Goal: Task Accomplishment & Management: Manage account settings

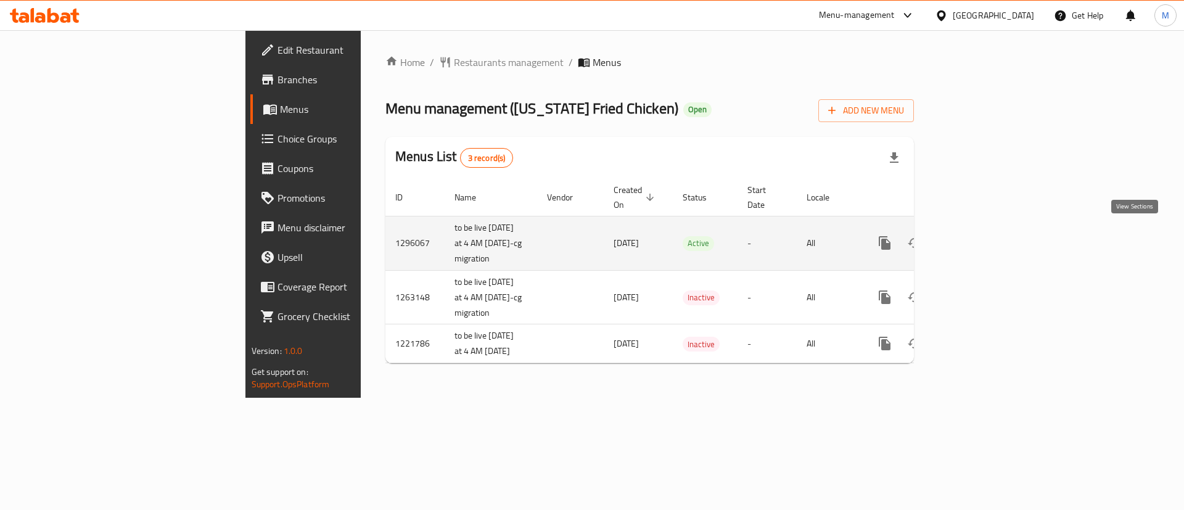
drag, startPoint x: 1151, startPoint y: 237, endPoint x: 1133, endPoint y: 236, distance: 17.9
click at [998, 236] on td "enhanced table" at bounding box center [929, 243] width 138 height 54
click at [981, 236] on icon "enhanced table" at bounding box center [973, 243] width 15 height 15
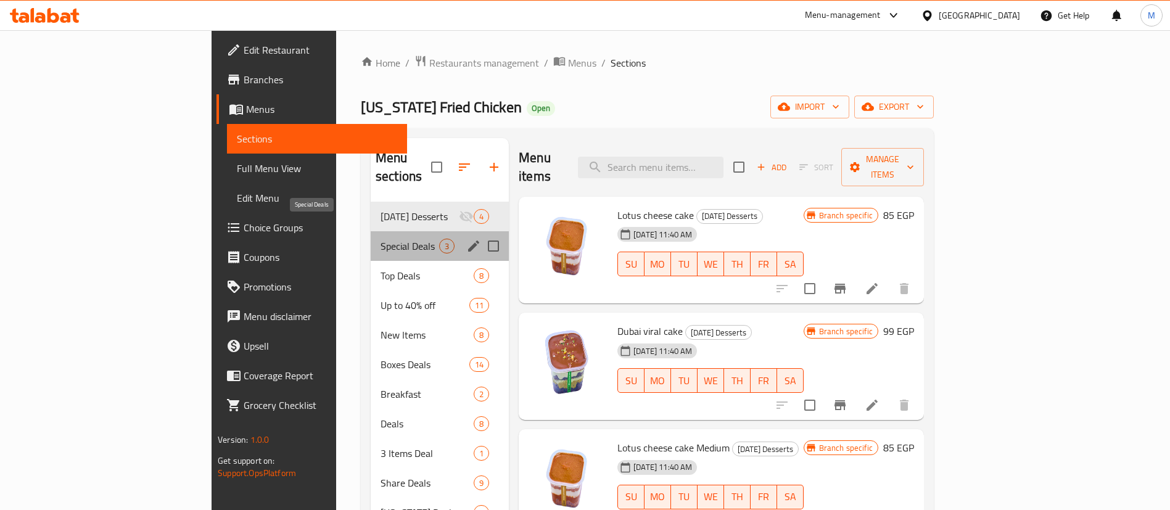
click at [380, 239] on span "Special Deals" at bounding box center [409, 246] width 59 height 15
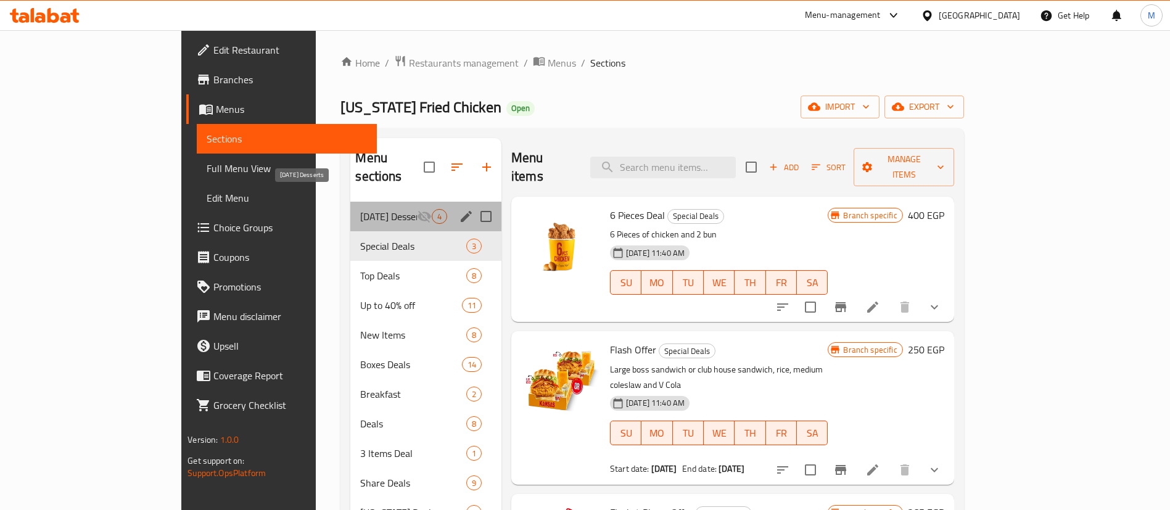
click at [360, 209] on span "[DATE] Desserts" at bounding box center [388, 216] width 56 height 15
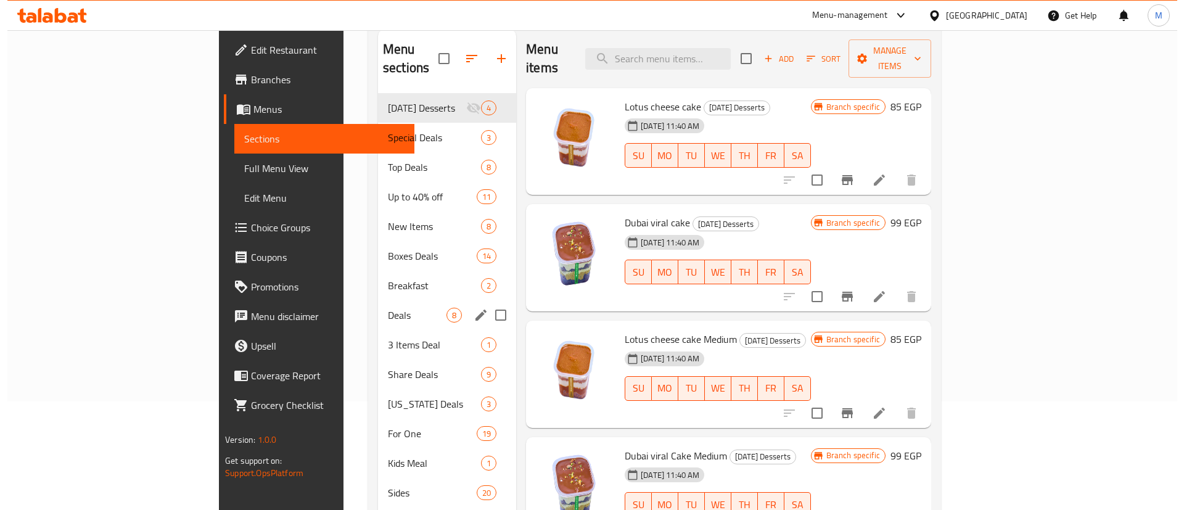
scroll to position [111, 0]
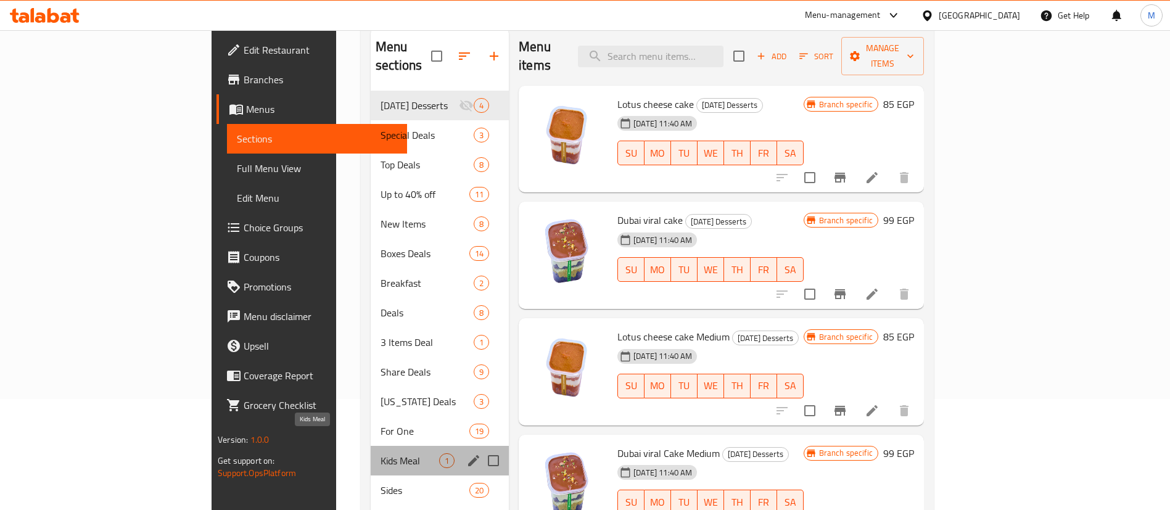
click at [380, 453] on span "Kids Meal" at bounding box center [409, 460] width 59 height 15
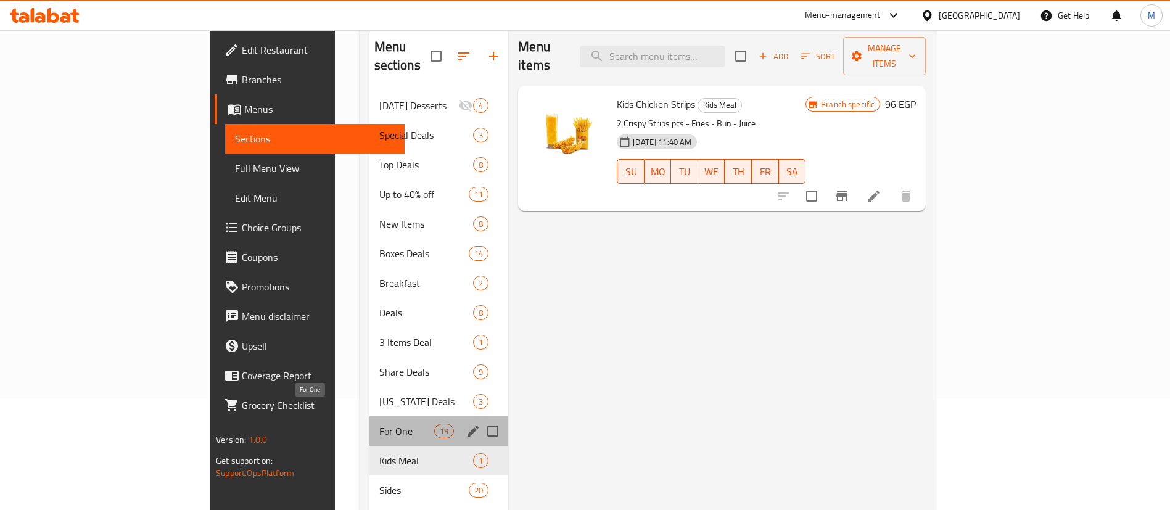
click at [379, 424] on span "For One" at bounding box center [406, 431] width 55 height 15
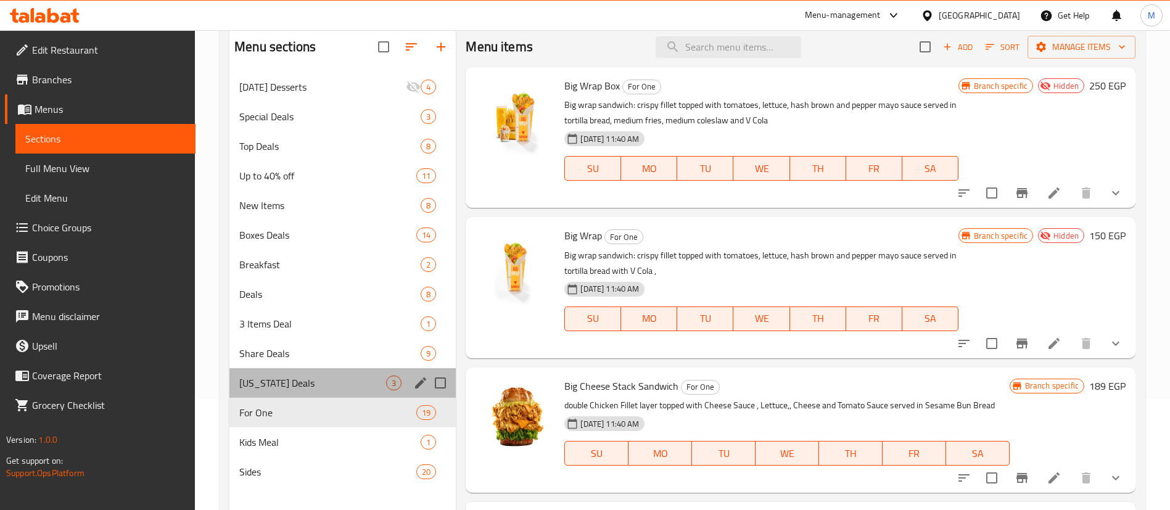
click at [297, 394] on div "[US_STATE] Deals 3" at bounding box center [342, 383] width 226 height 30
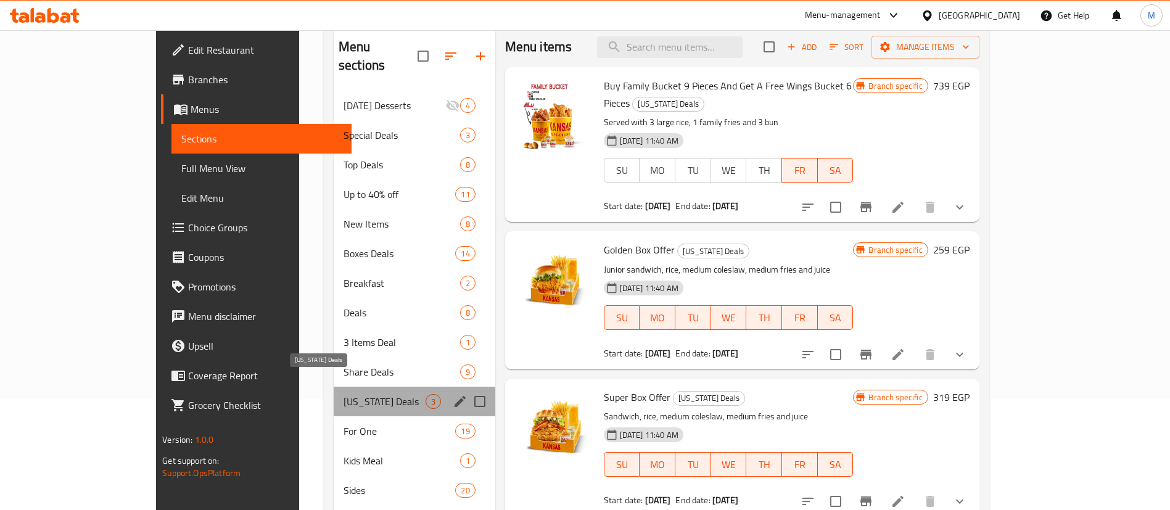
click at [343, 394] on span "[US_STATE] Deals" at bounding box center [384, 401] width 82 height 15
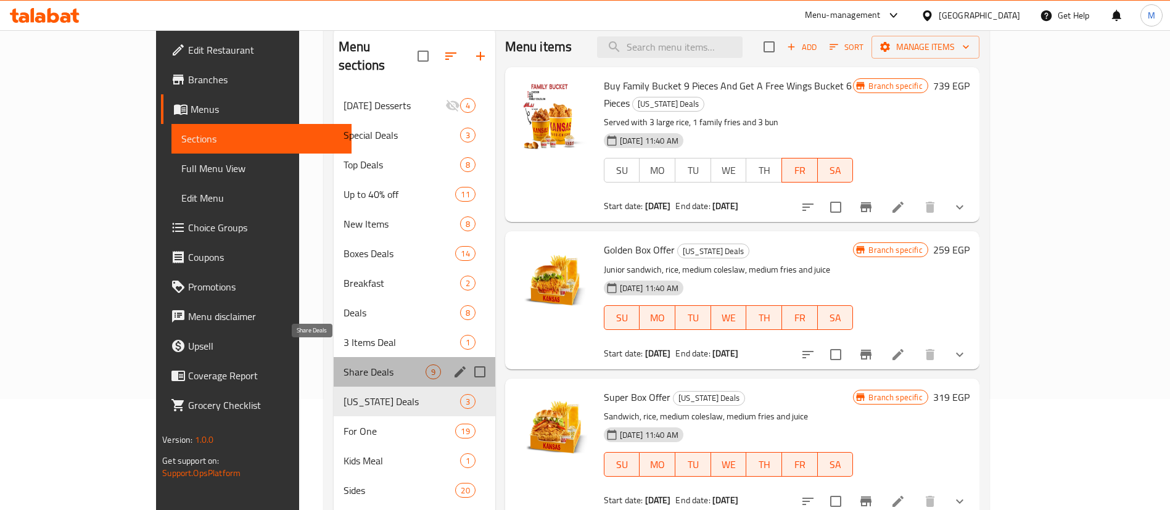
click at [343, 364] on span "Share Deals" at bounding box center [384, 371] width 82 height 15
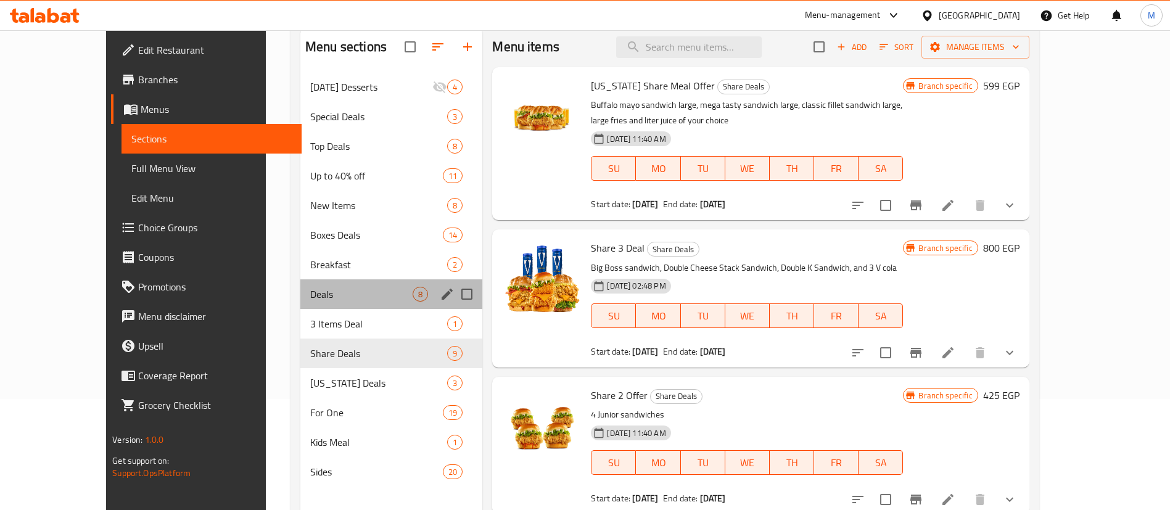
click at [324, 280] on div "Deals 8" at bounding box center [391, 294] width 182 height 30
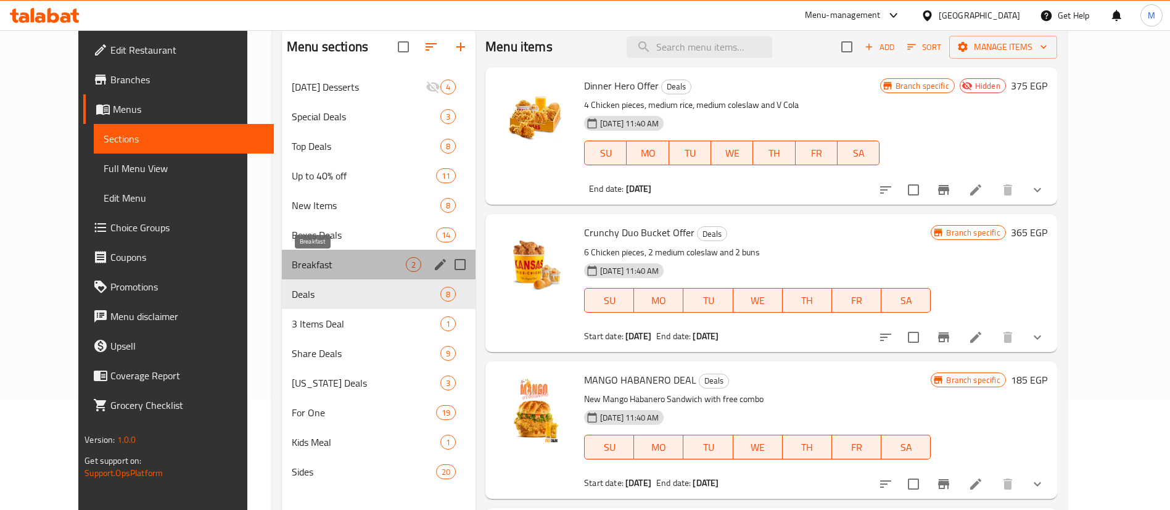
click at [332, 271] on span "Breakfast" at bounding box center [349, 264] width 114 height 15
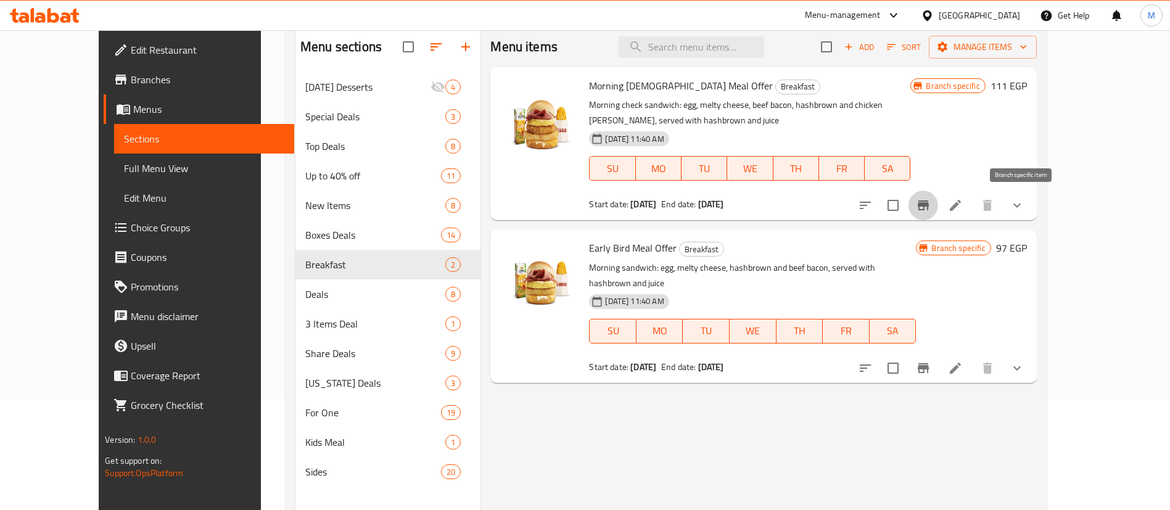
click at [929, 200] on icon "Branch-specific-item" at bounding box center [923, 205] width 11 height 10
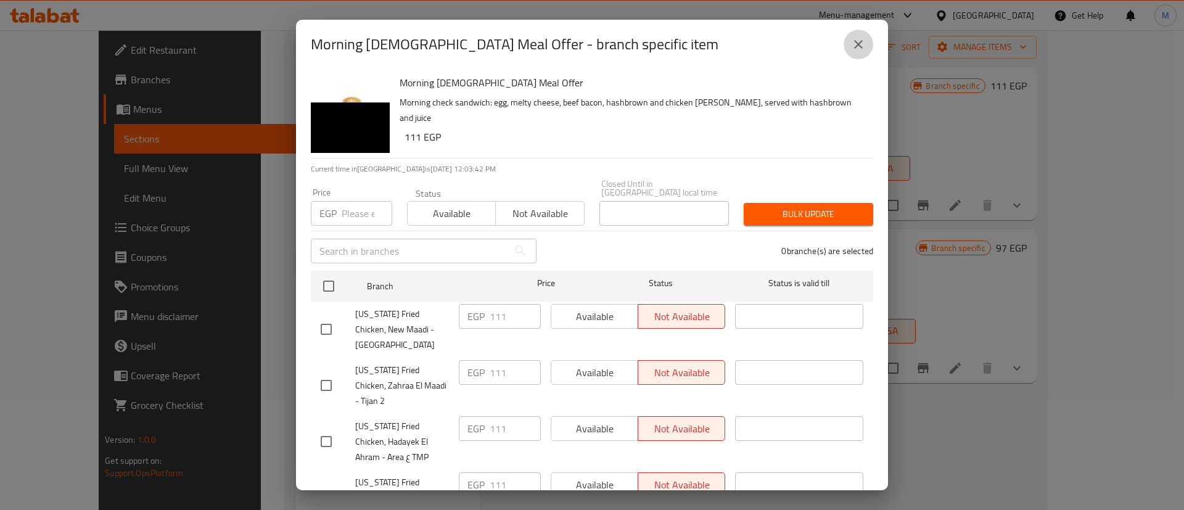
click at [861, 44] on icon "close" at bounding box center [858, 44] width 15 height 15
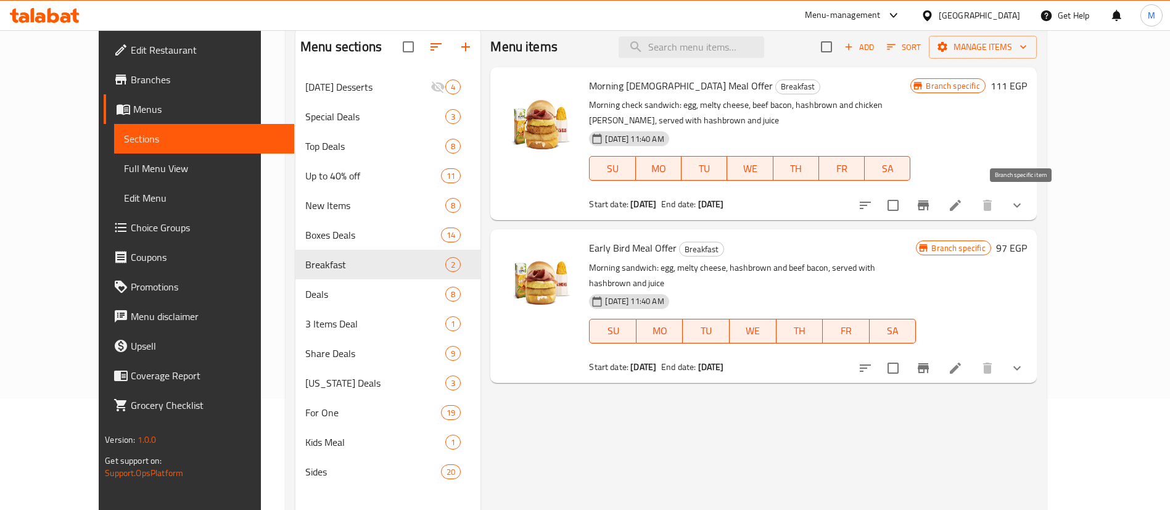
click at [938, 214] on button "Branch-specific-item" at bounding box center [923, 206] width 30 height 30
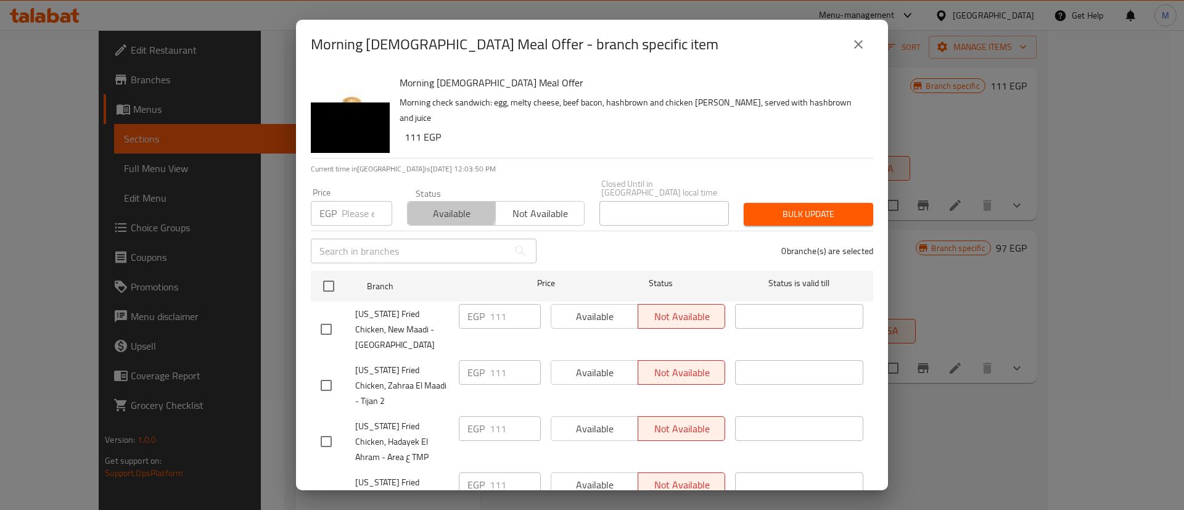
click at [414, 205] on span "Available" at bounding box center [452, 214] width 78 height 18
click at [357, 210] on input "1" at bounding box center [367, 213] width 51 height 25
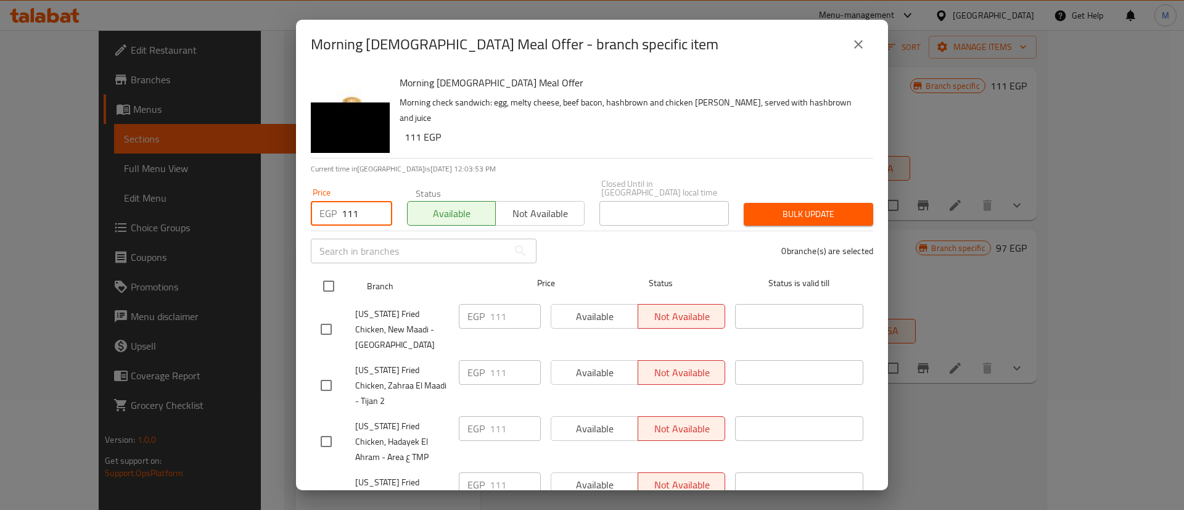
type input "111"
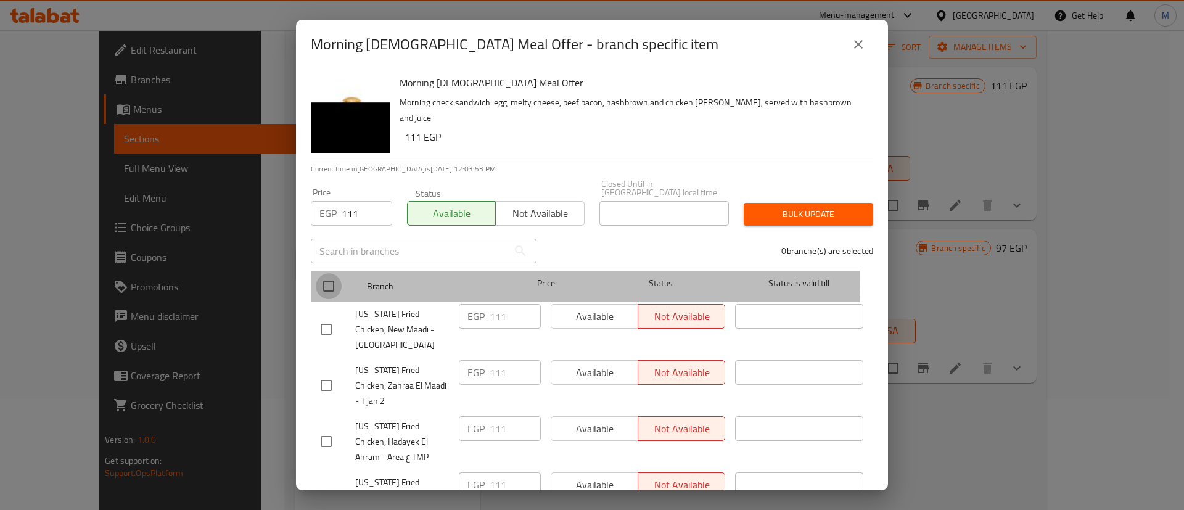
click at [337, 273] on input "checkbox" at bounding box center [329, 286] width 26 height 26
checkbox input "true"
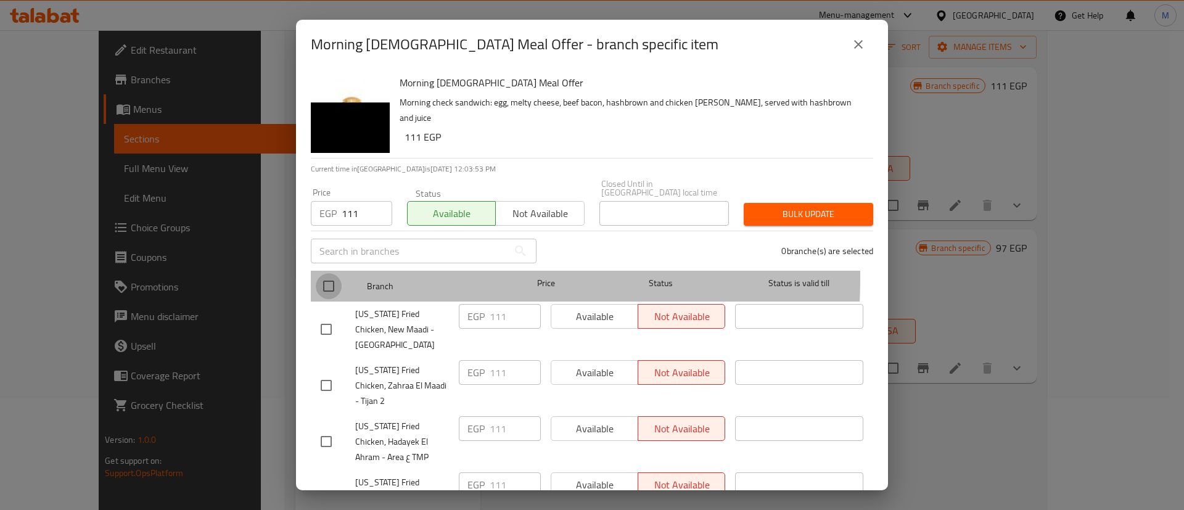
checkbox input "true"
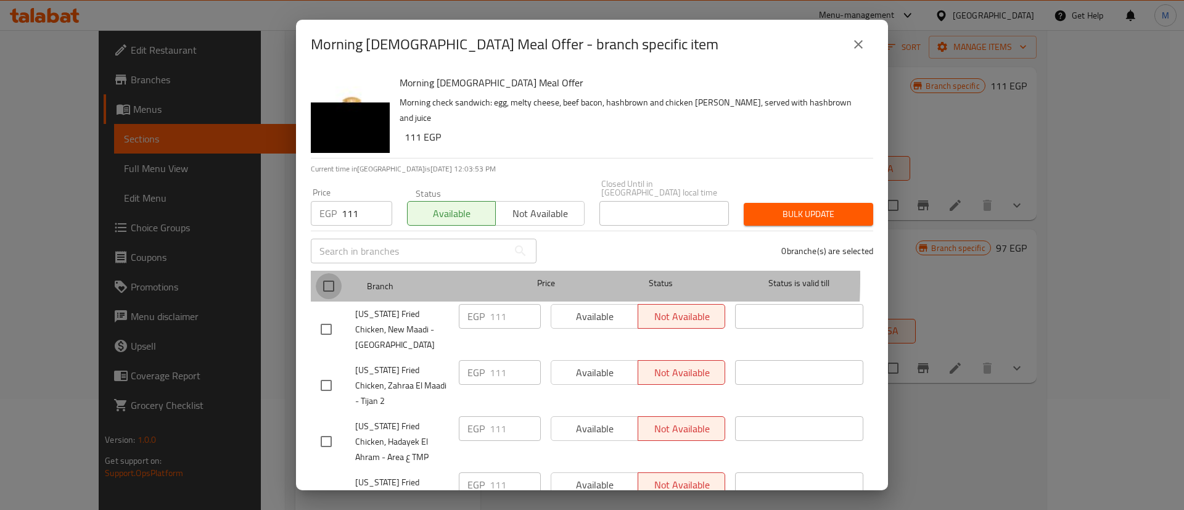
checkbox input "true"
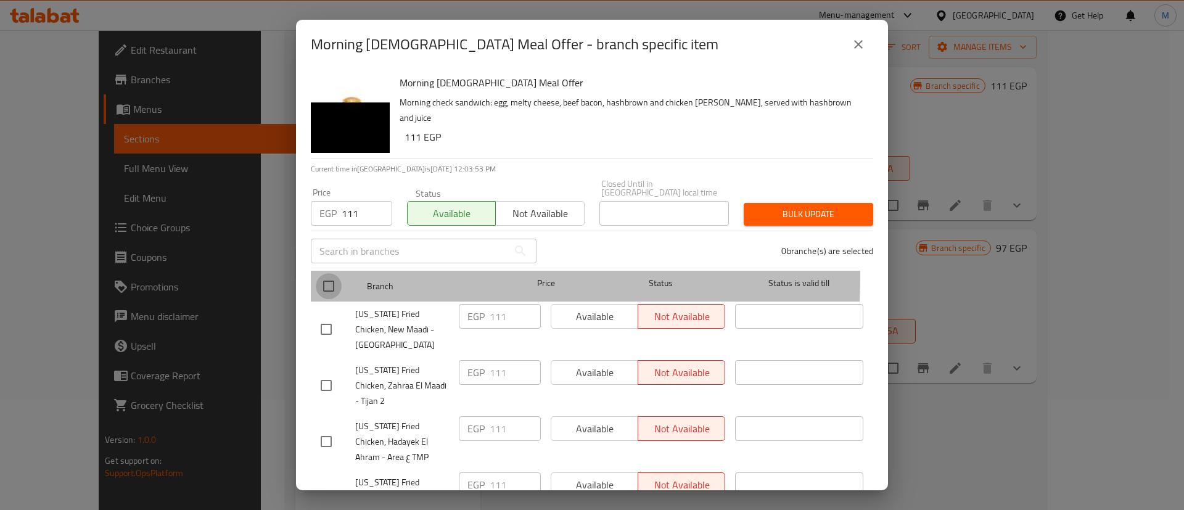
checkbox input "true"
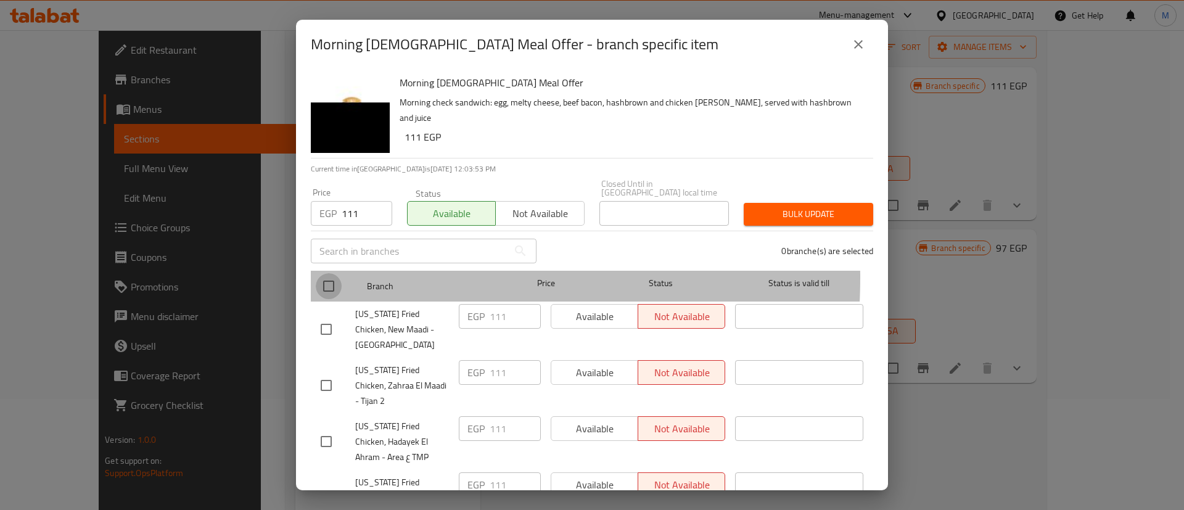
checkbox input "true"
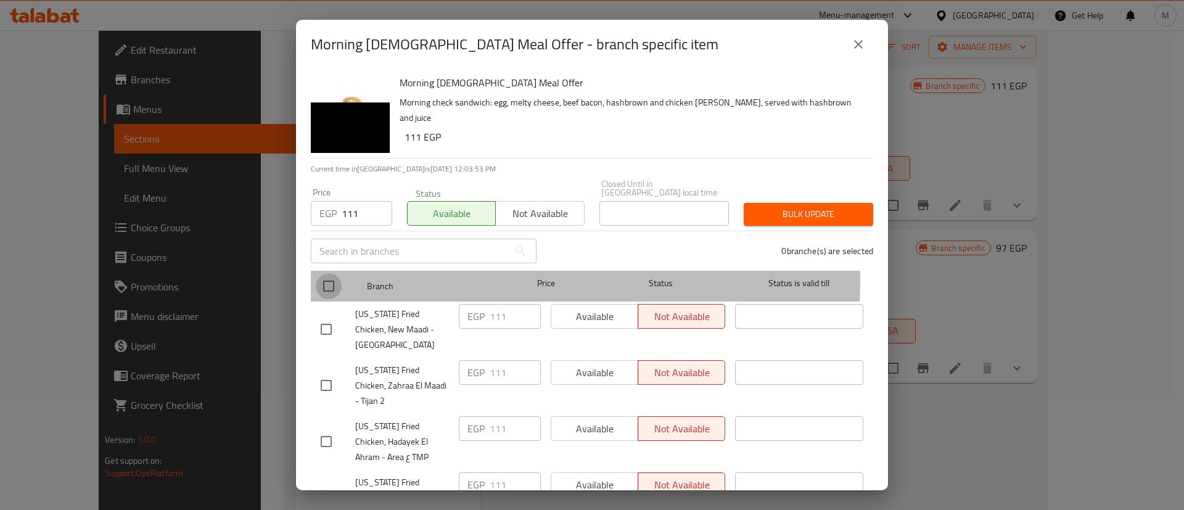
checkbox input "true"
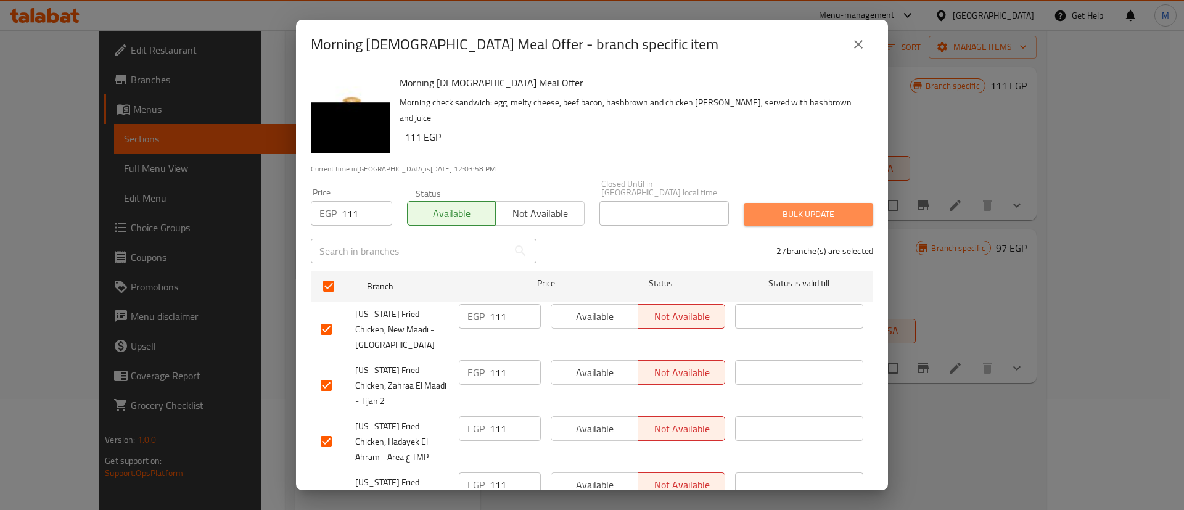
click at [799, 207] on span "Bulk update" at bounding box center [809, 214] width 110 height 15
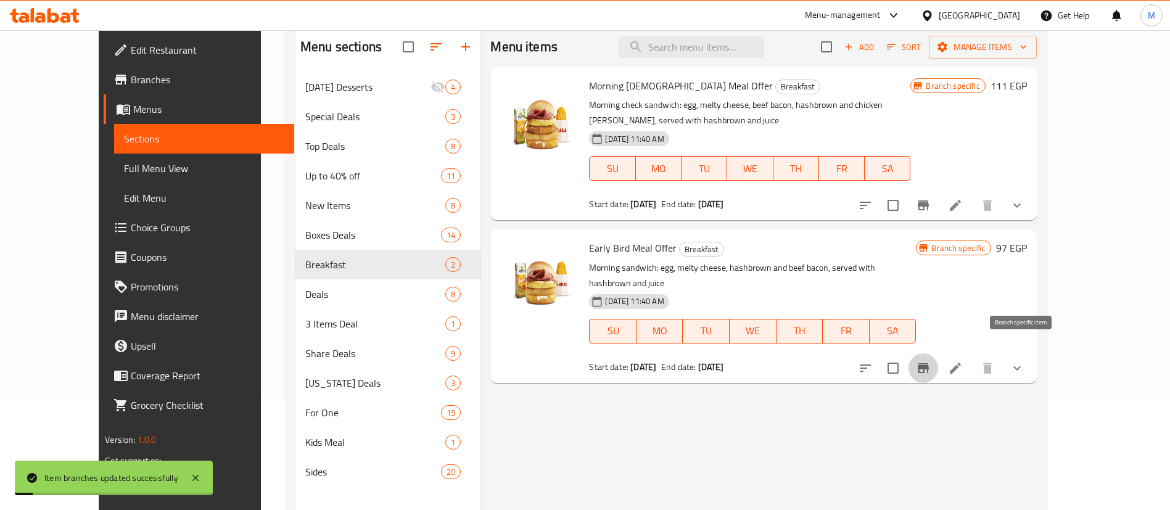
click at [931, 361] on icon "Branch-specific-item" at bounding box center [923, 368] width 15 height 15
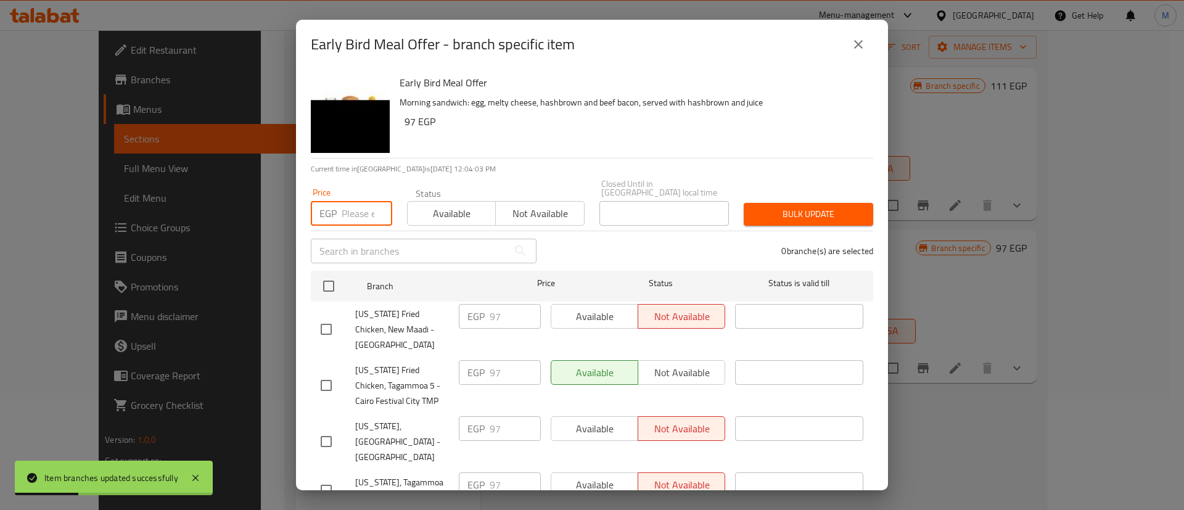
click at [364, 212] on input "number" at bounding box center [367, 213] width 51 height 25
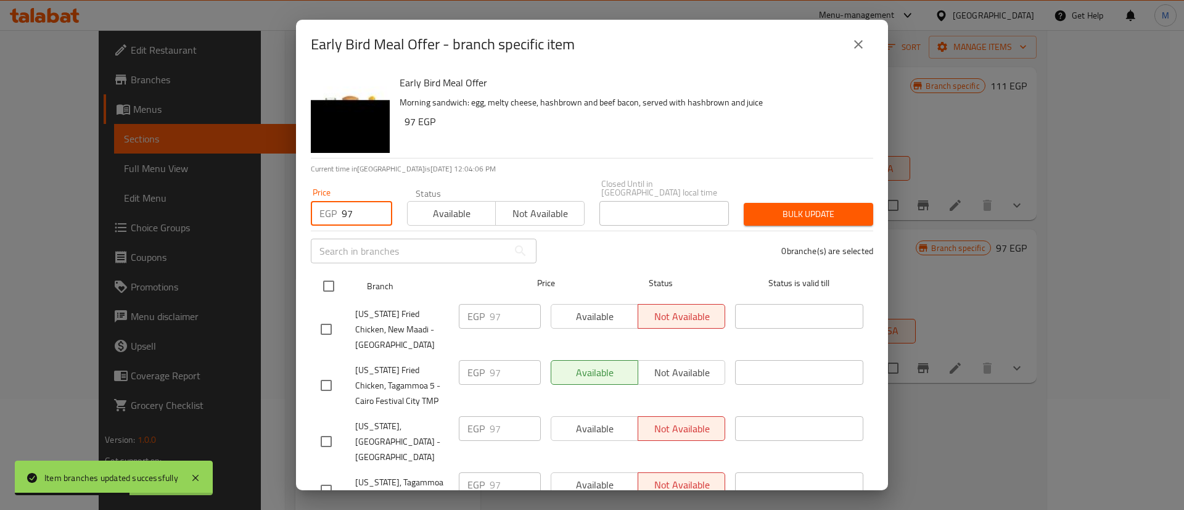
type input "97"
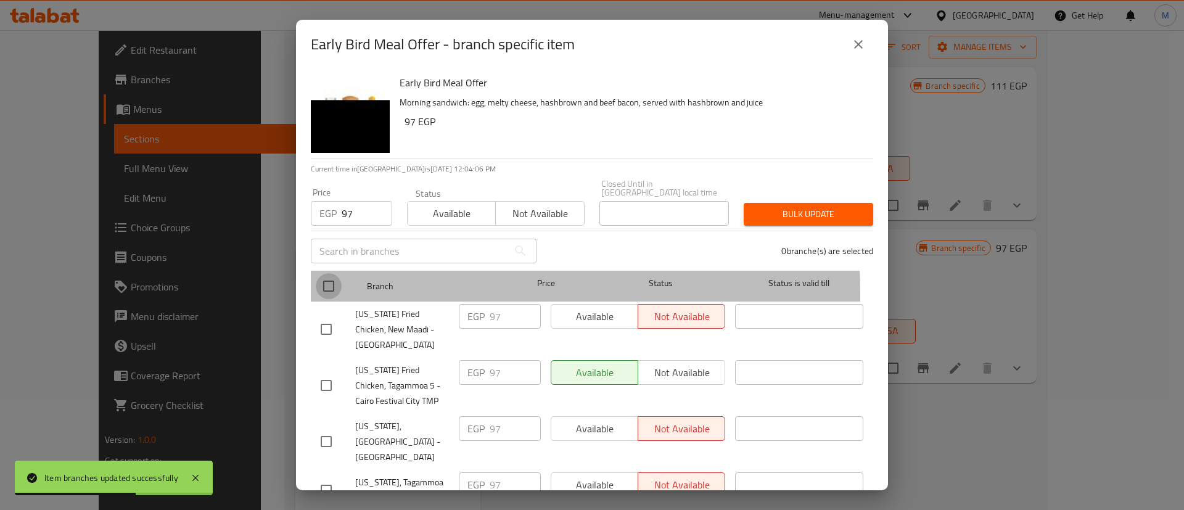
click at [324, 286] on input "checkbox" at bounding box center [329, 286] width 26 height 26
checkbox input "true"
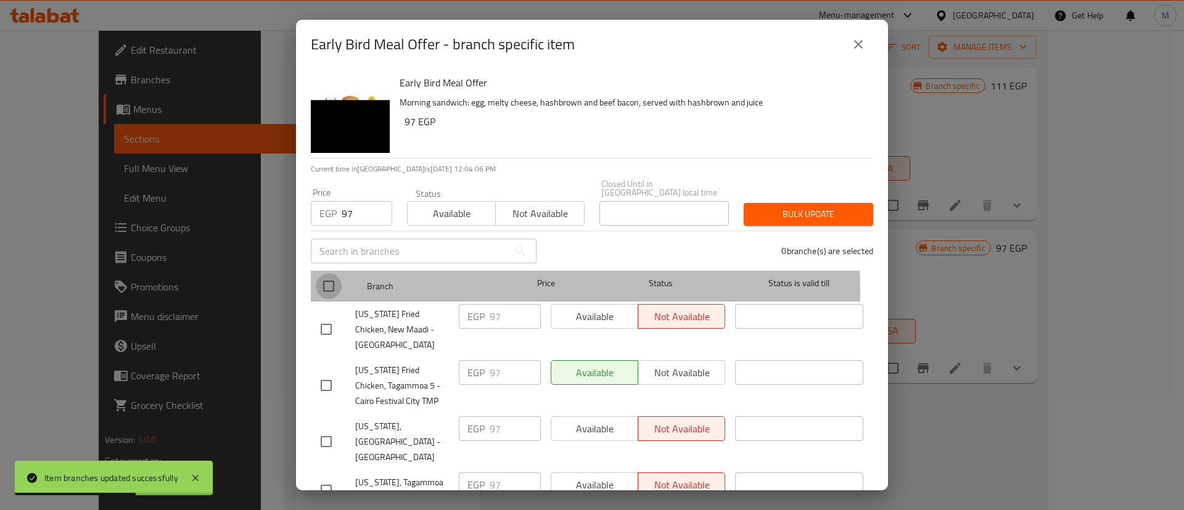
checkbox input "true"
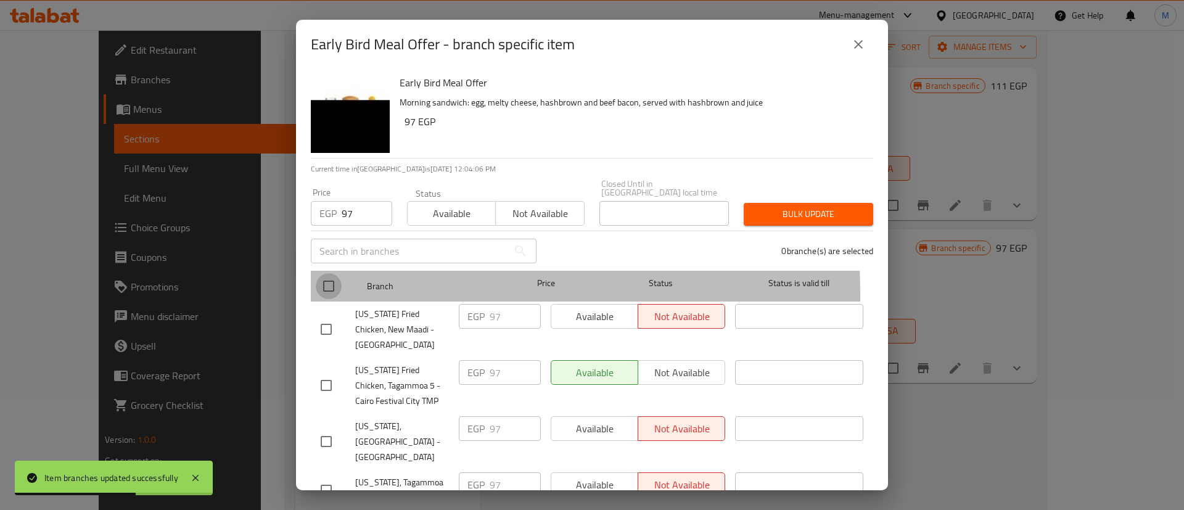
checkbox input "true"
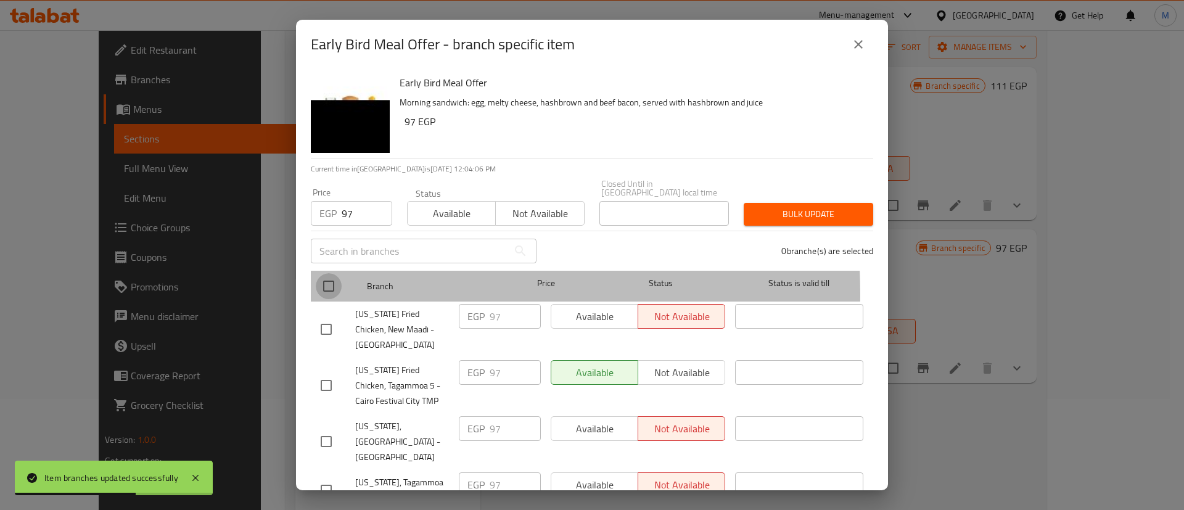
checkbox input "true"
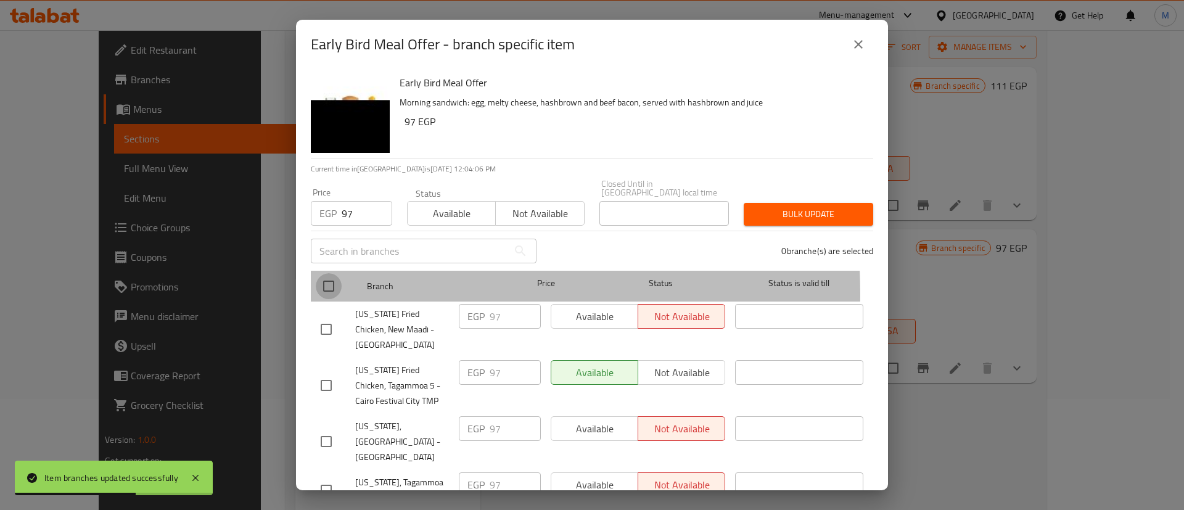
checkbox input "true"
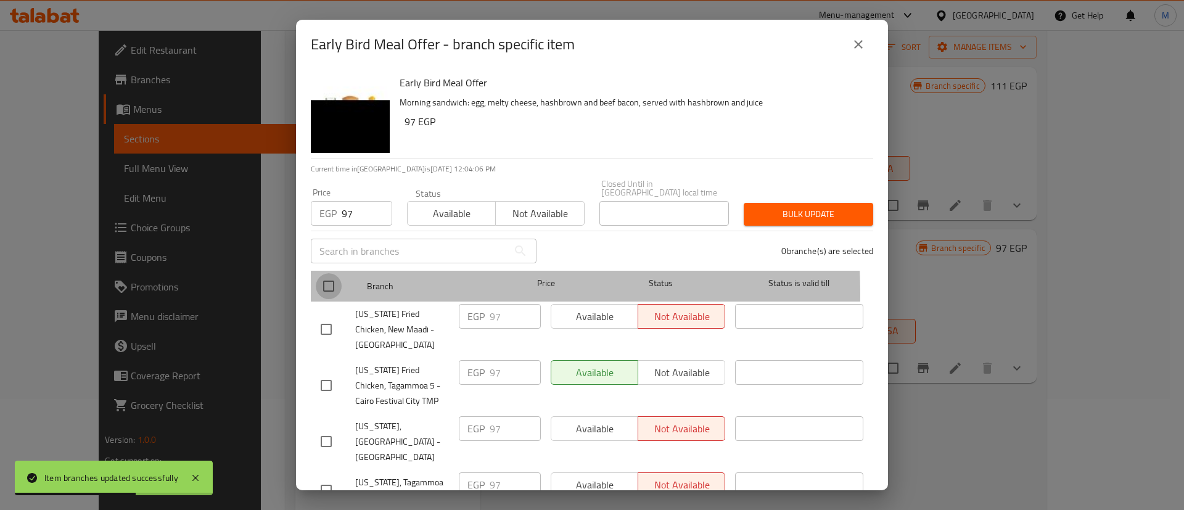
checkbox input "true"
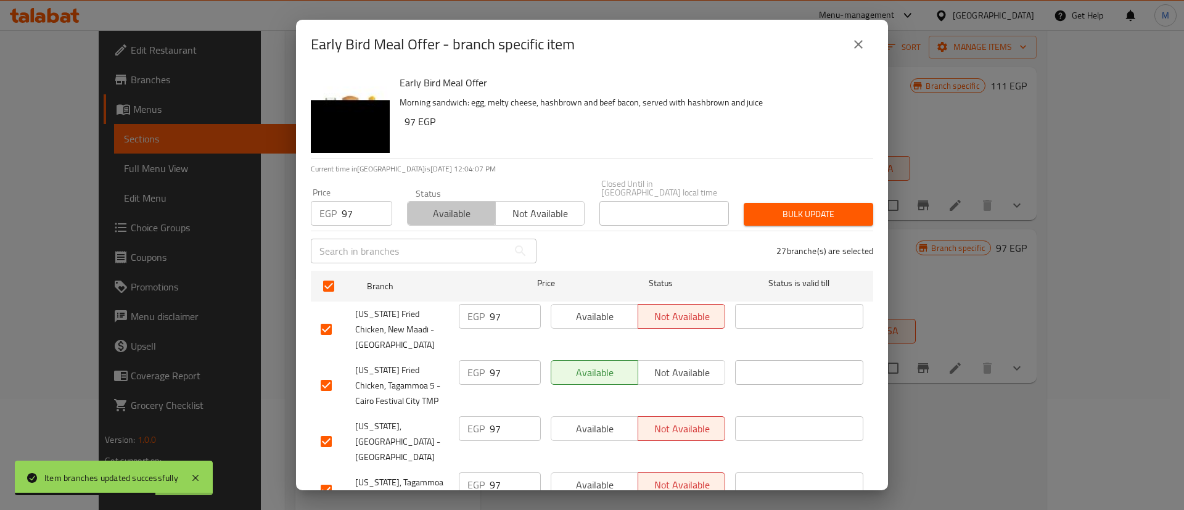
click at [439, 205] on span "Available" at bounding box center [452, 214] width 78 height 18
click at [832, 207] on span "Bulk update" at bounding box center [809, 214] width 110 height 15
